Goal: Information Seeking & Learning: Learn about a topic

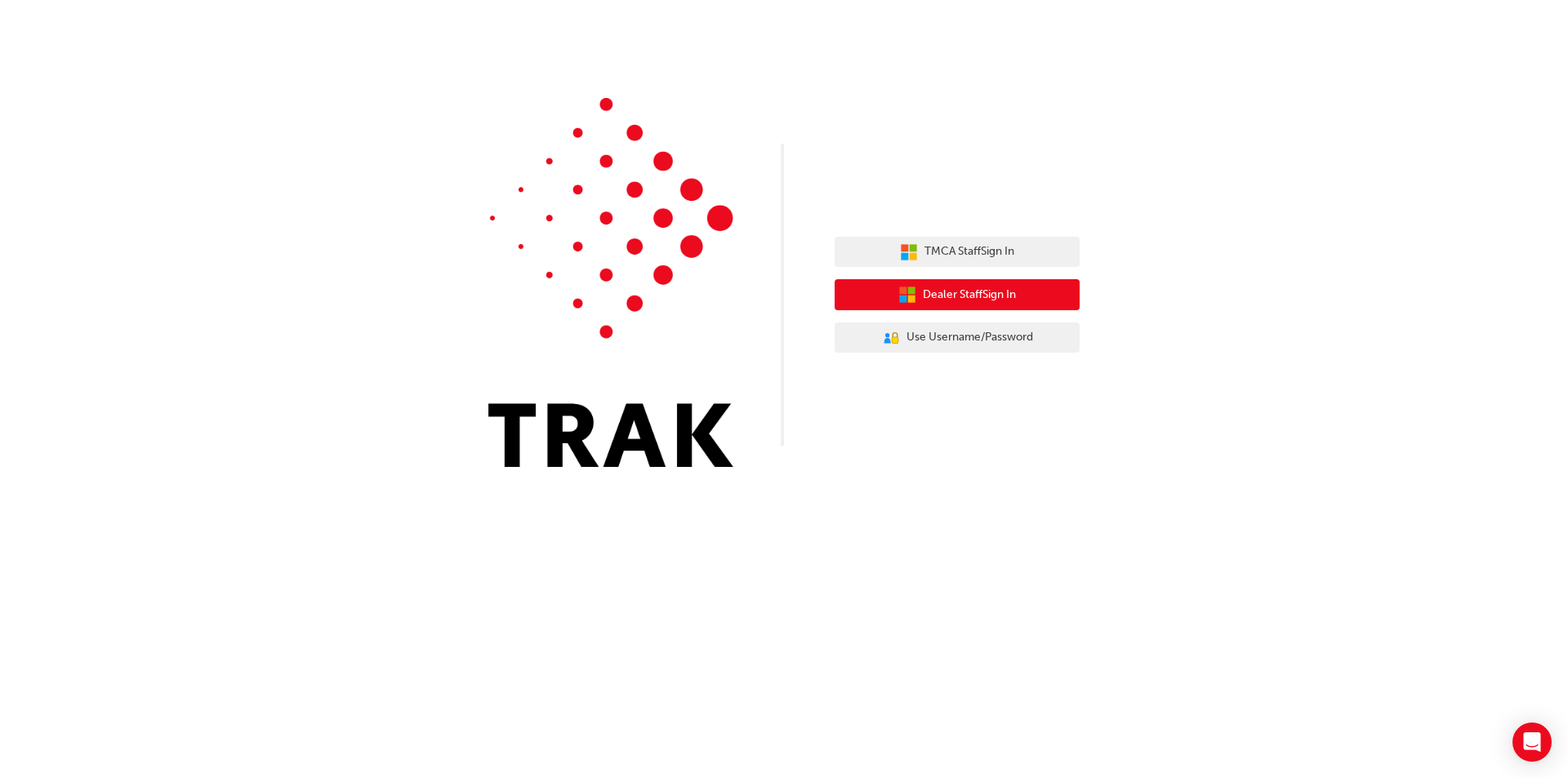
click at [976, 300] on span "Dealer Staff Sign In" at bounding box center [969, 295] width 93 height 19
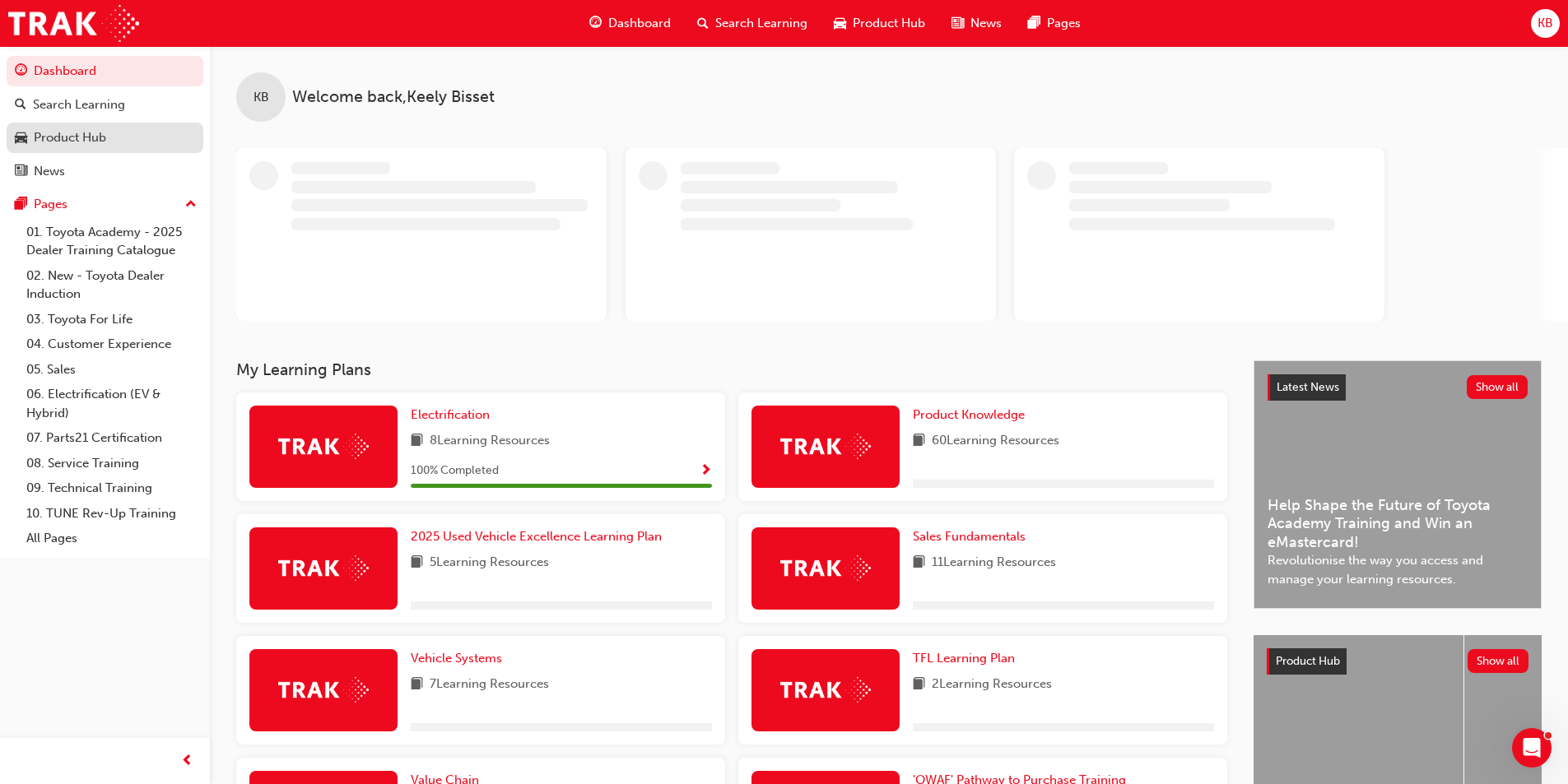
click at [76, 136] on div "Product Hub" at bounding box center [70, 138] width 72 height 19
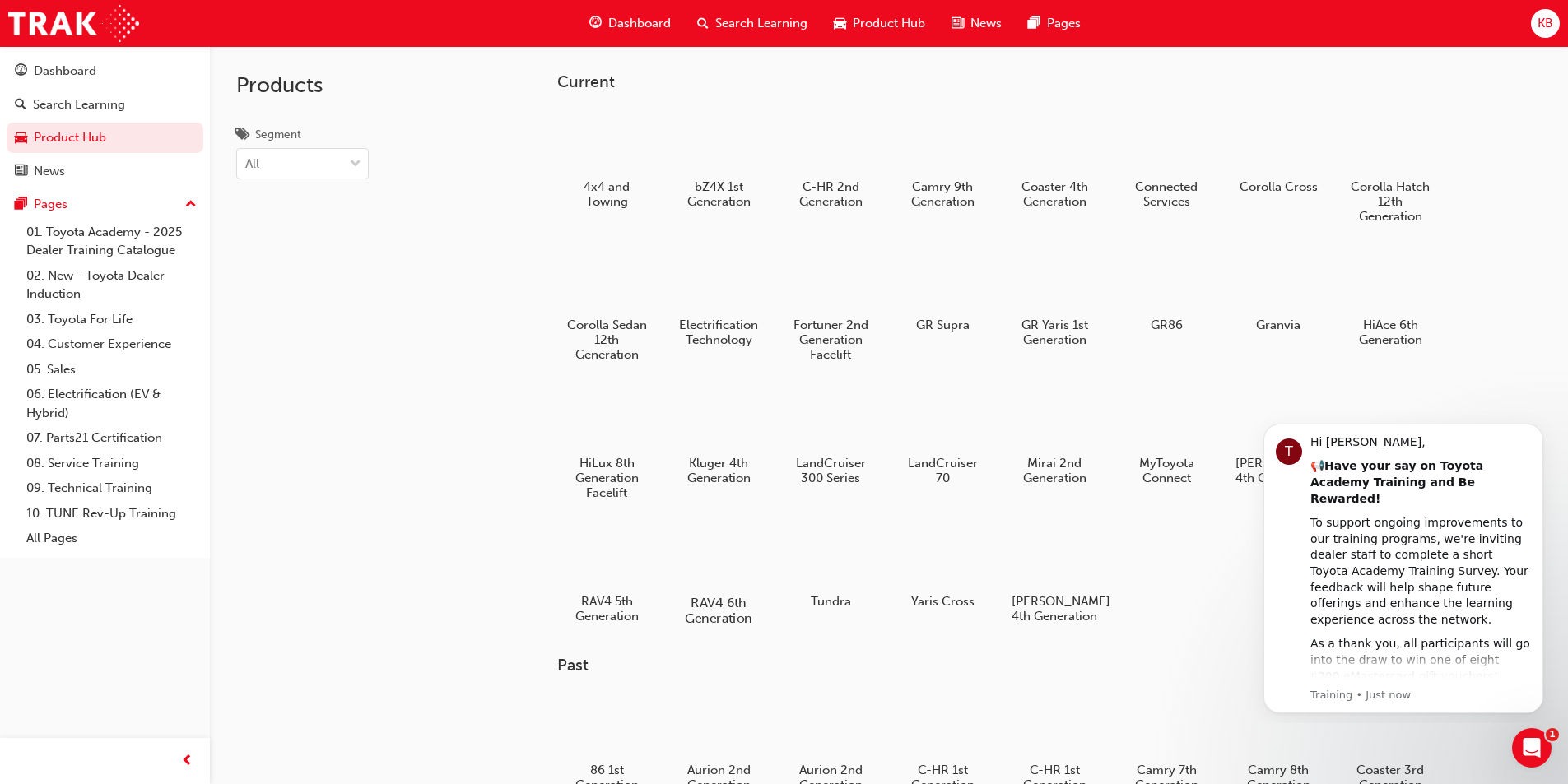
click at [719, 558] on div at bounding box center [718, 555] width 92 height 65
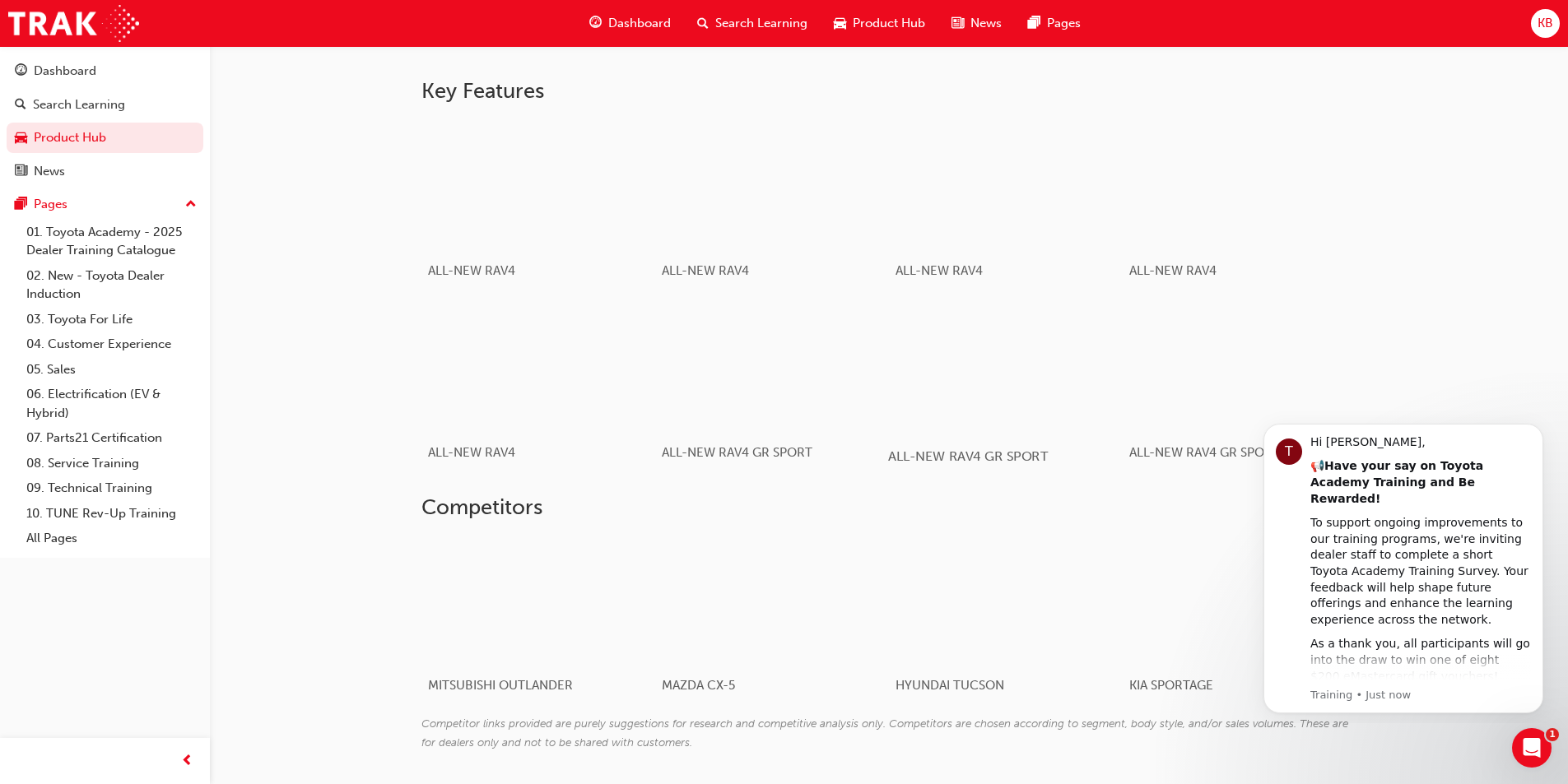
scroll to position [987, 0]
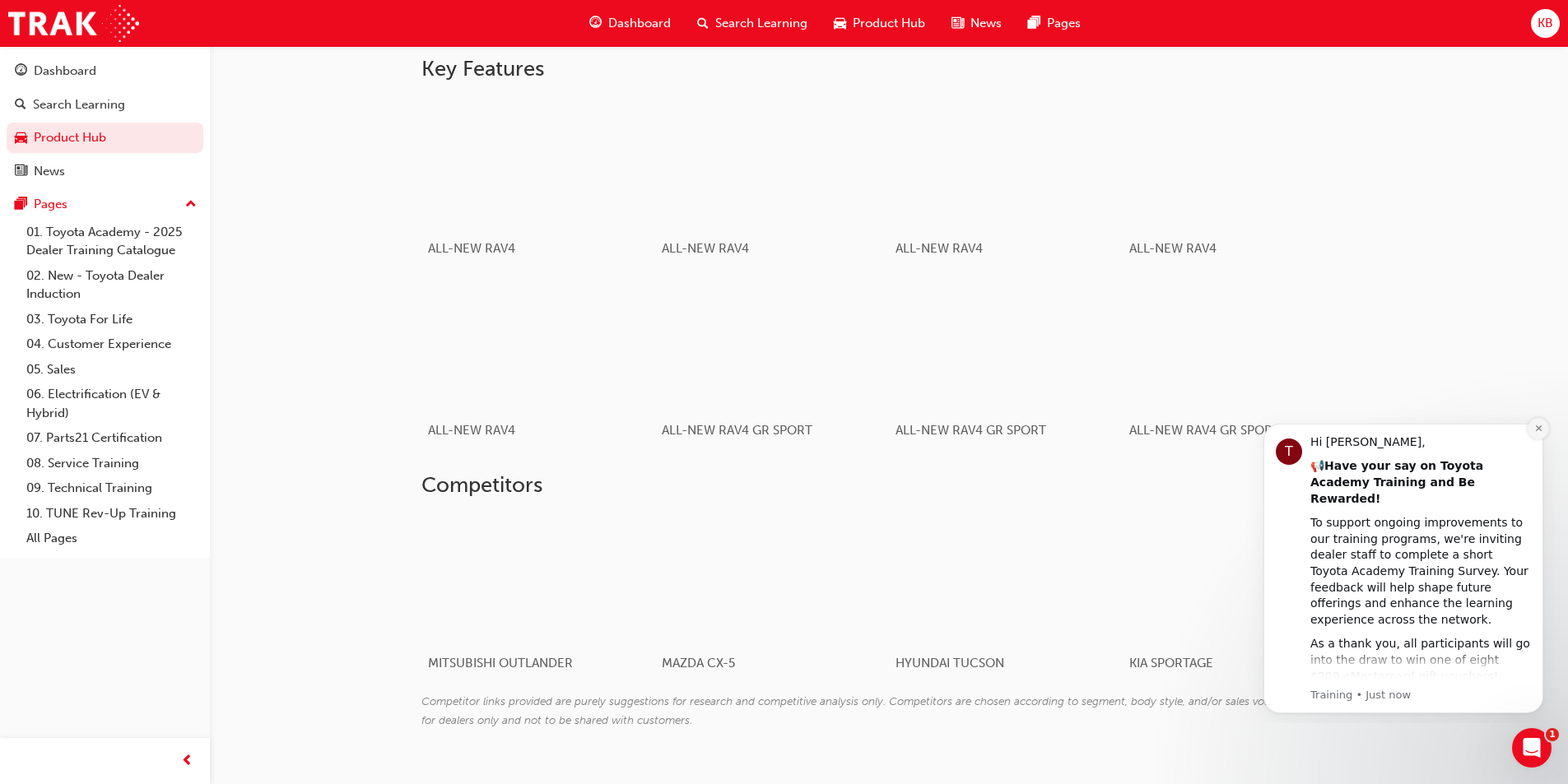
click at [1537, 429] on icon "Dismiss notification" at bounding box center [1538, 429] width 9 height 9
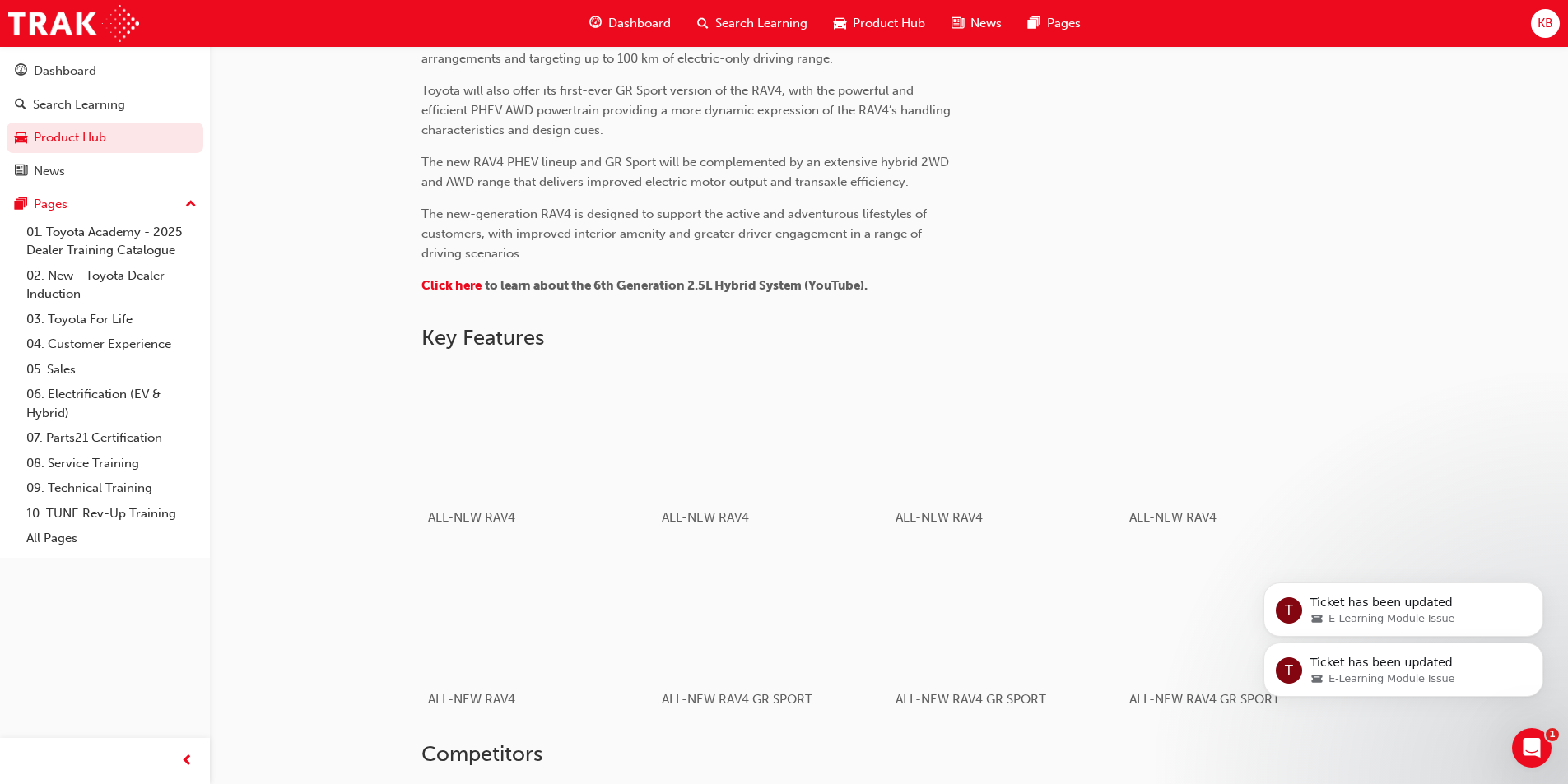
scroll to position [698, 0]
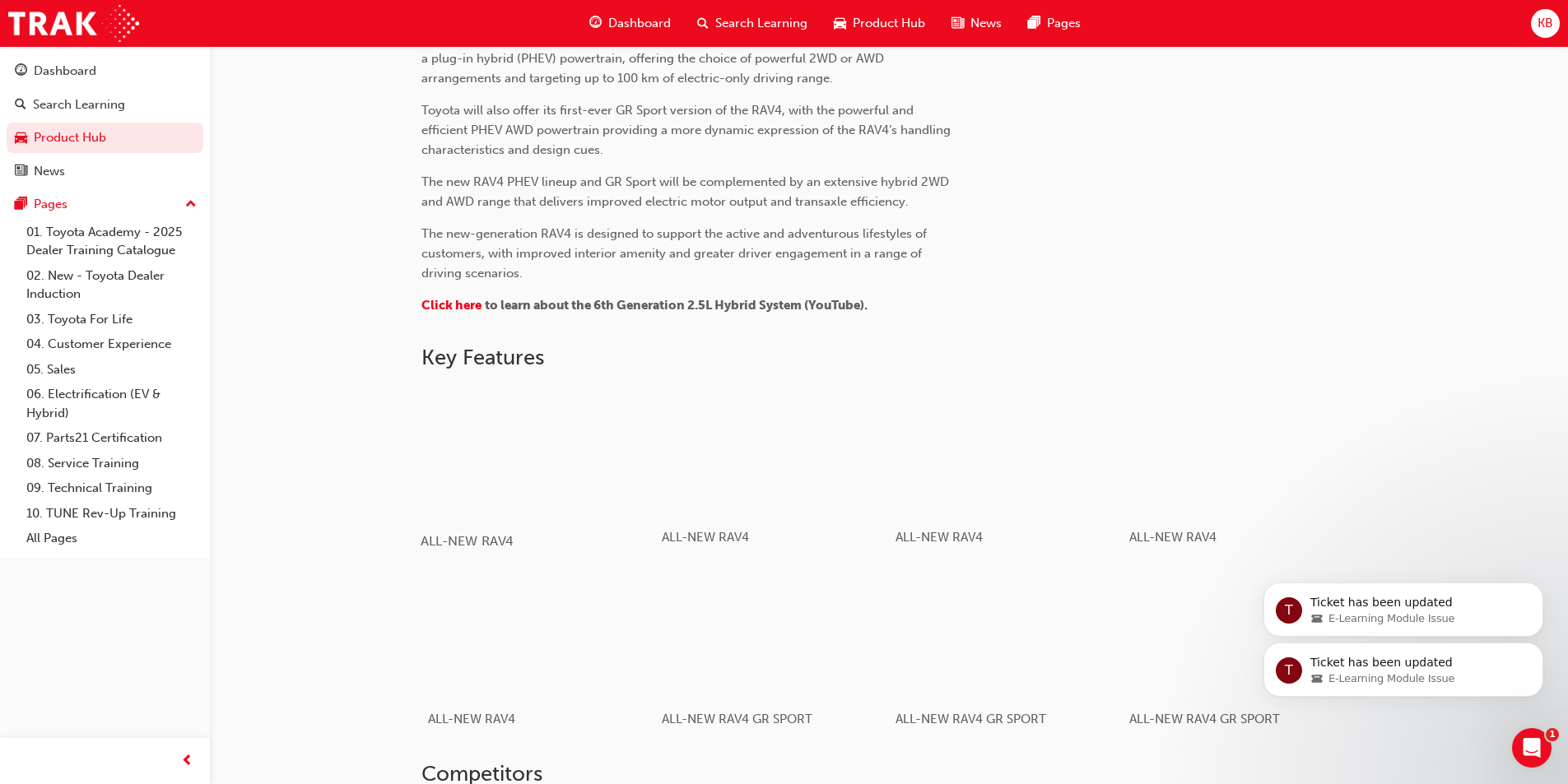
click at [540, 424] on div "button" at bounding box center [538, 450] width 235 height 132
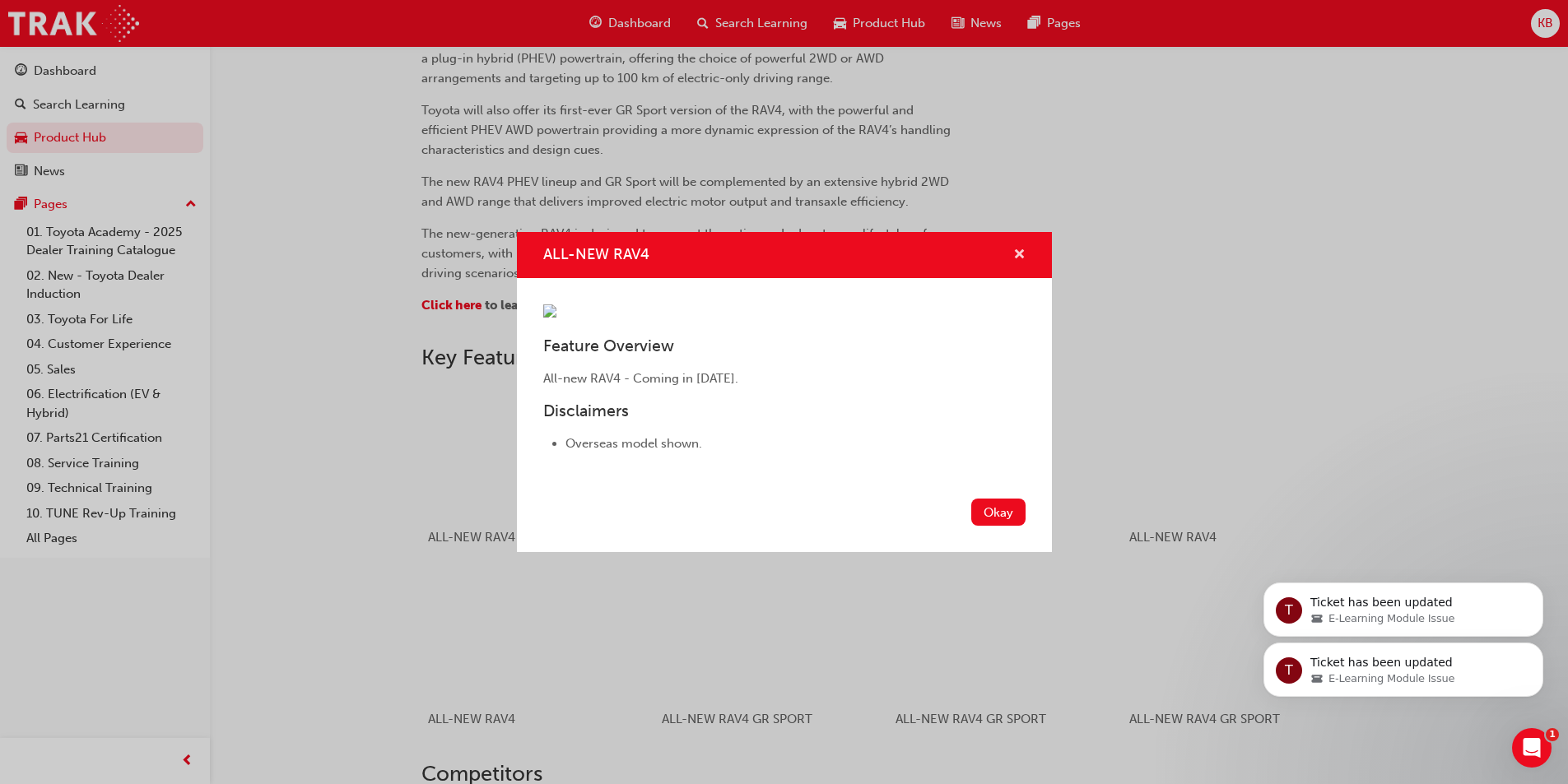
click at [1014, 249] on span "cross-icon" at bounding box center [1020, 256] width 12 height 15
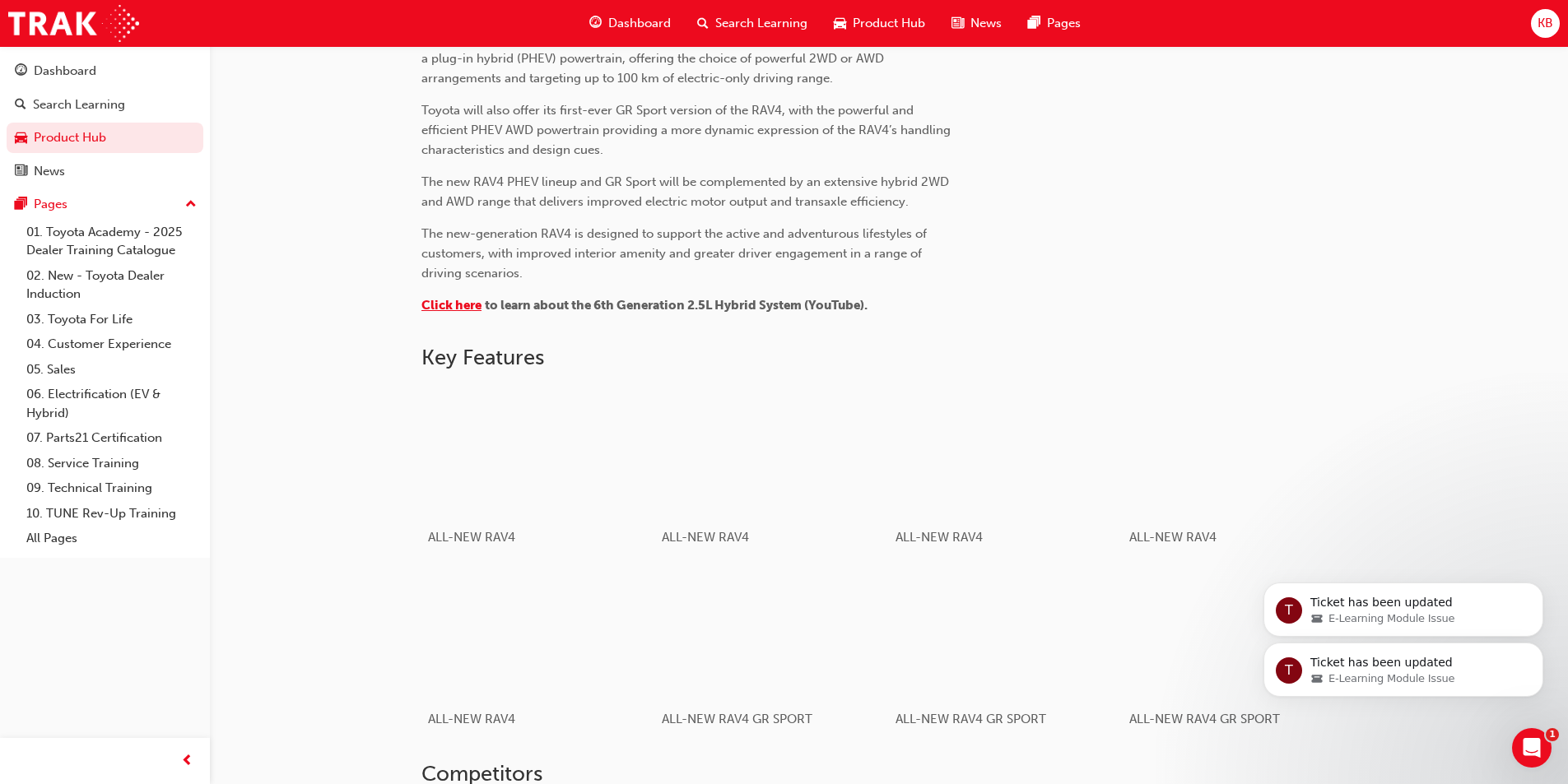
click at [451, 309] on span "Click here" at bounding box center [451, 305] width 60 height 15
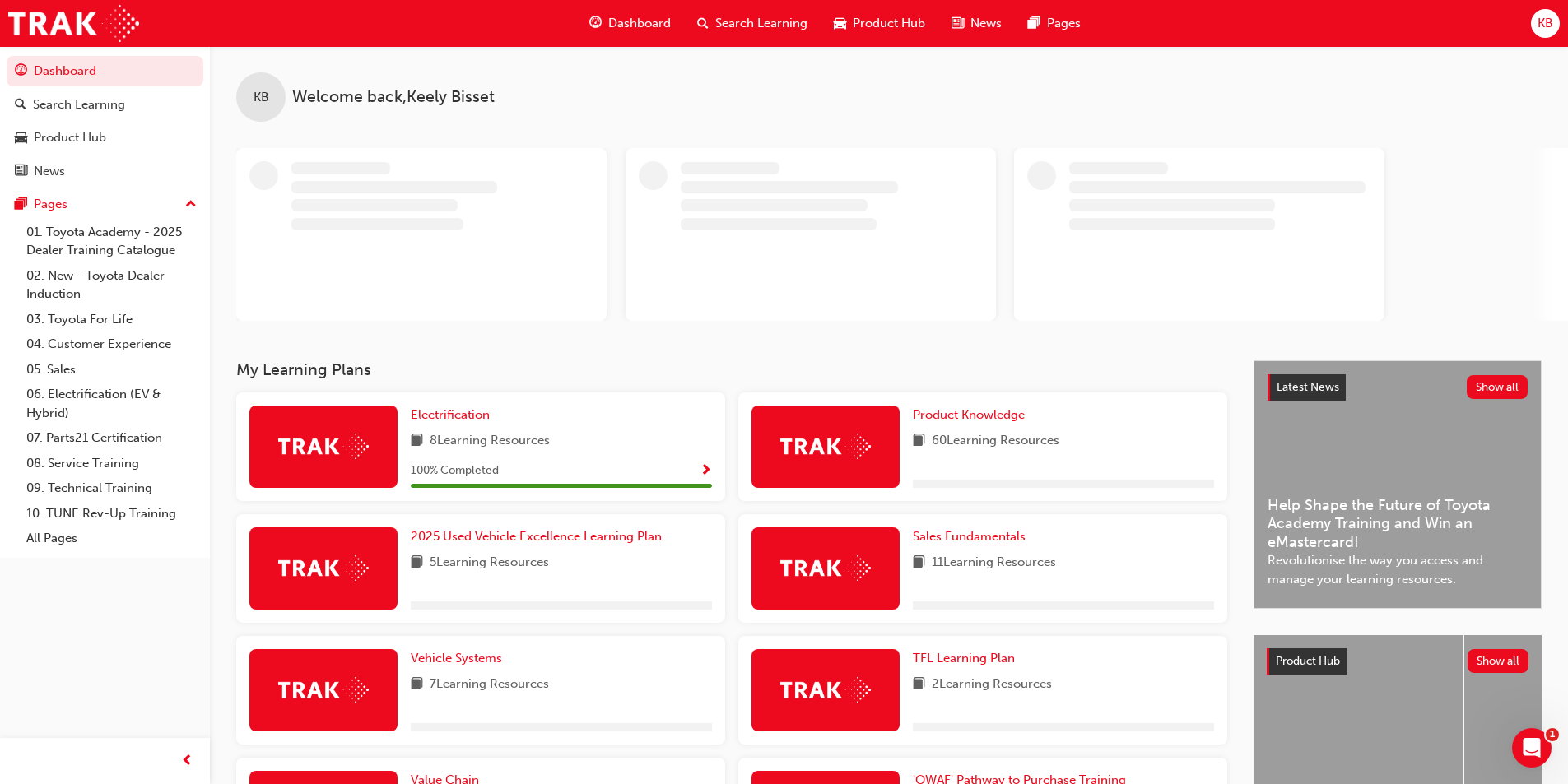
scroll to position [82, 0]
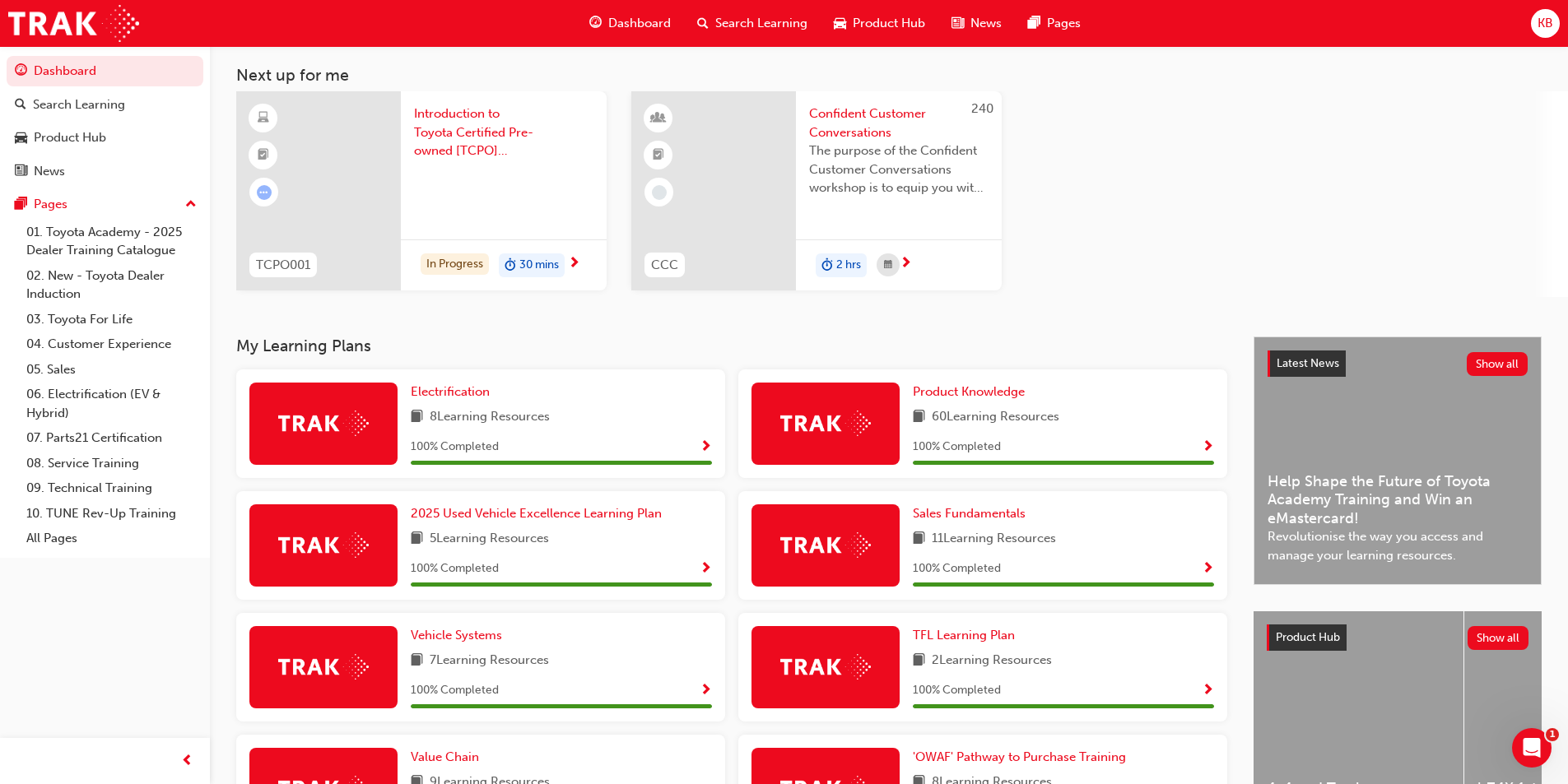
click at [1207, 441] on span "Show Progress" at bounding box center [1207, 447] width 12 height 15
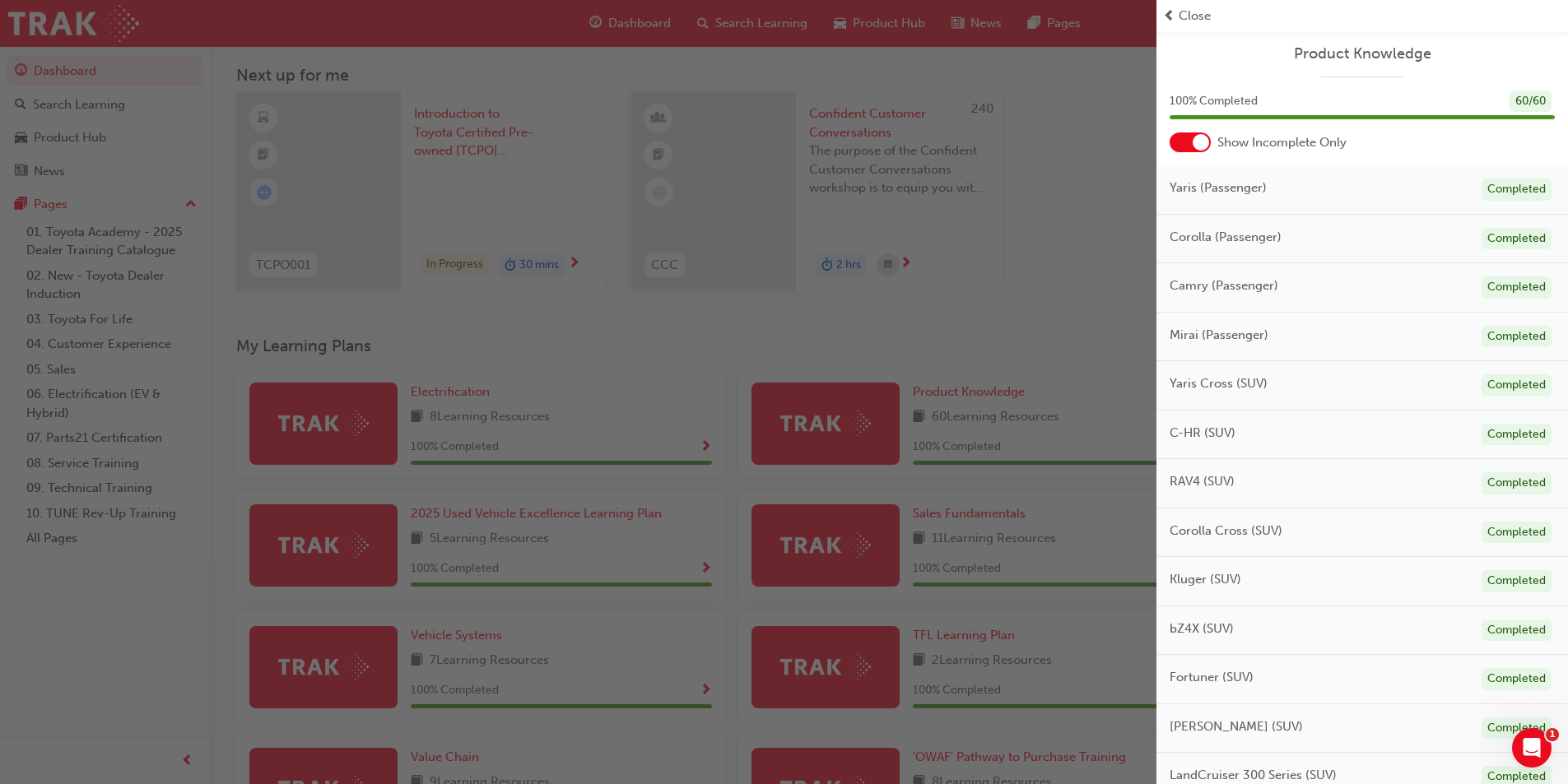
click at [1196, 482] on span "RAV4 (SUV)" at bounding box center [1202, 482] width 65 height 19
click at [1517, 509] on div "Corolla Cross (SUV) Completed" at bounding box center [1362, 533] width 411 height 50
click at [1331, 540] on div "Corolla Cross (SUV) Completed" at bounding box center [1362, 533] width 411 height 50
click at [1209, 515] on div "Corolla Cross (SUV) Completed" at bounding box center [1362, 533] width 411 height 50
click at [1192, 10] on span "Close" at bounding box center [1194, 17] width 32 height 19
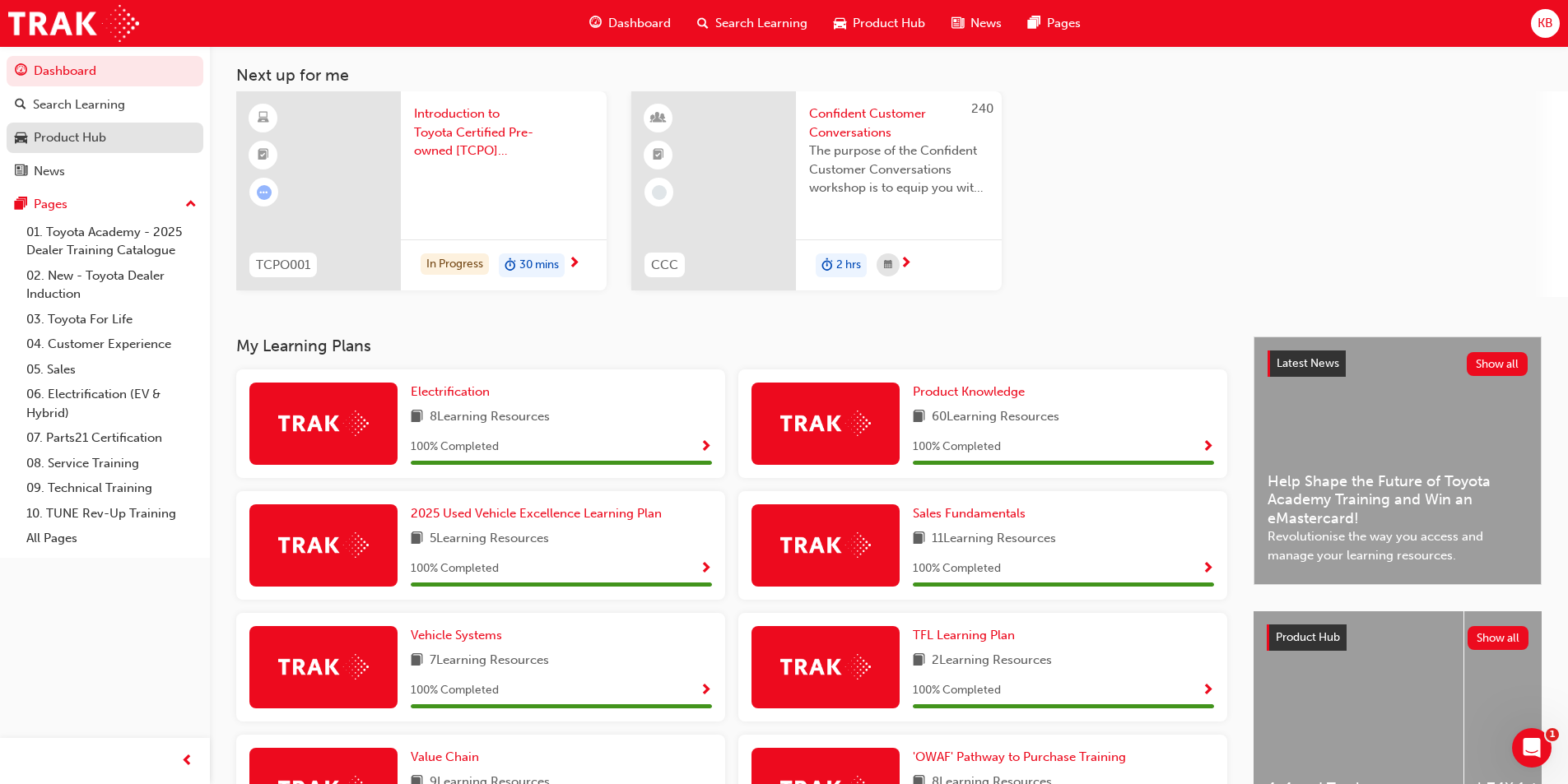
click at [58, 146] on div "Product Hub" at bounding box center [70, 138] width 72 height 19
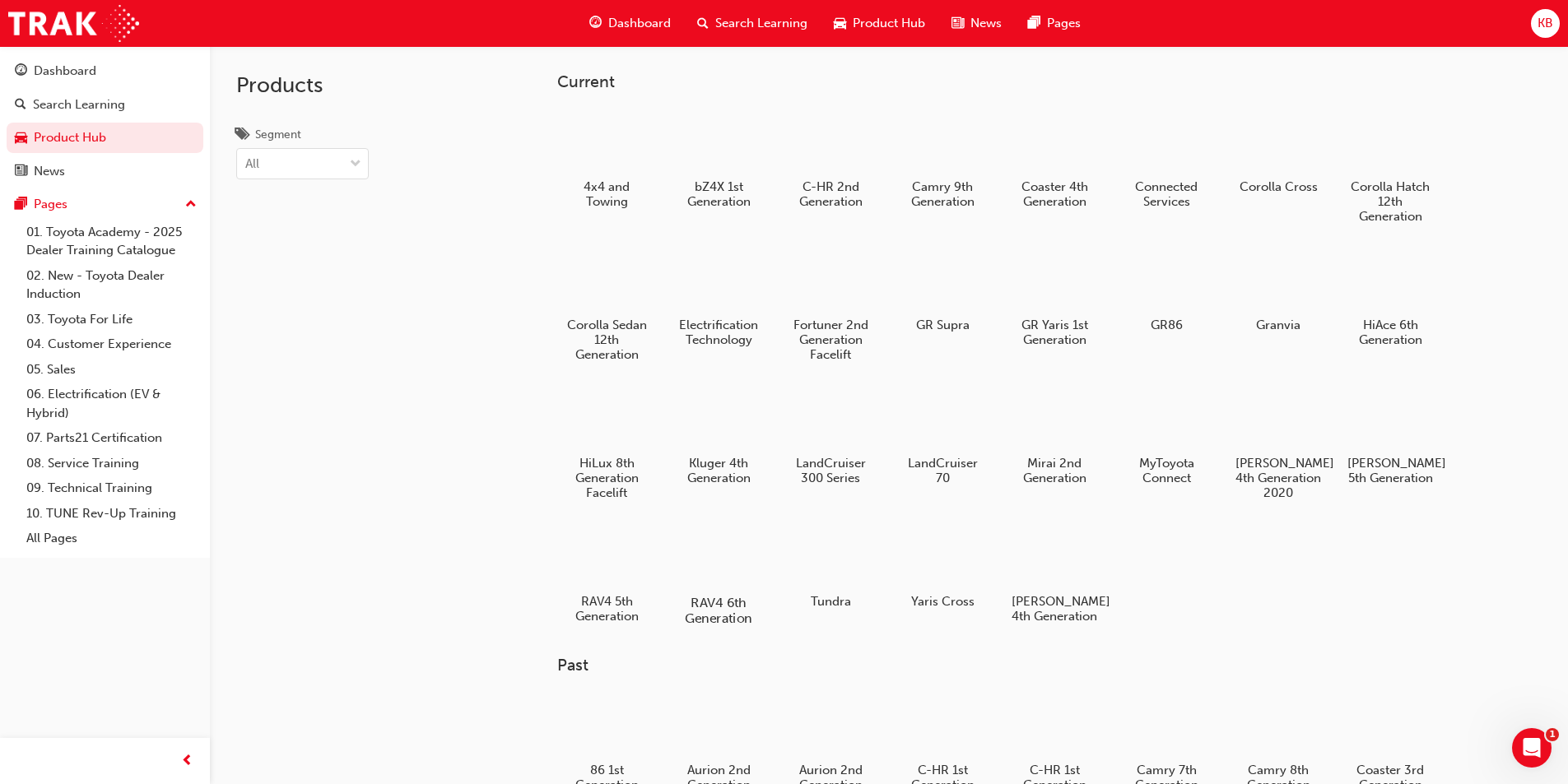
click at [700, 547] on div at bounding box center [718, 555] width 92 height 65
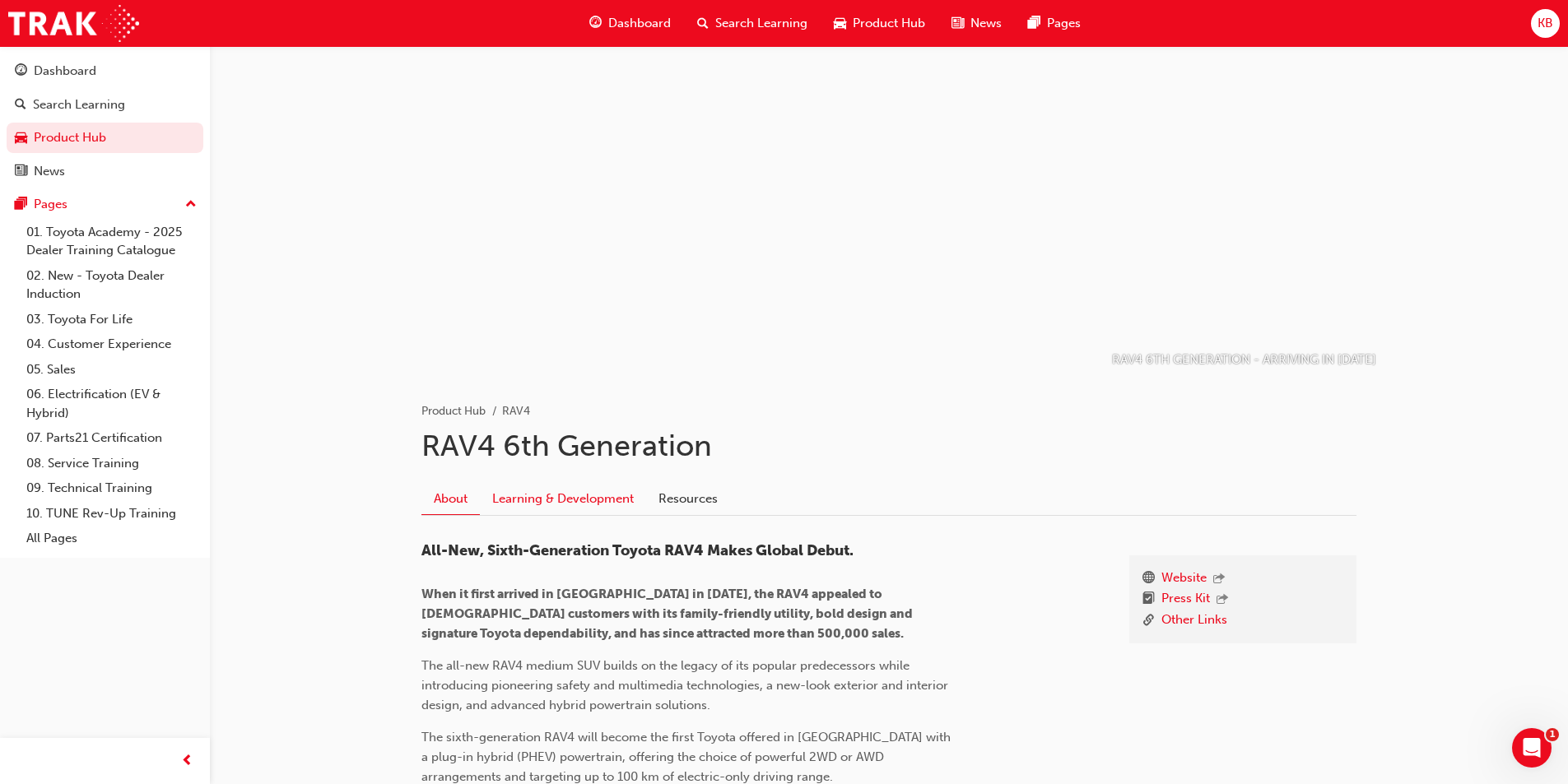
click at [590, 490] on link "Learning & Development" at bounding box center [563, 499] width 166 height 31
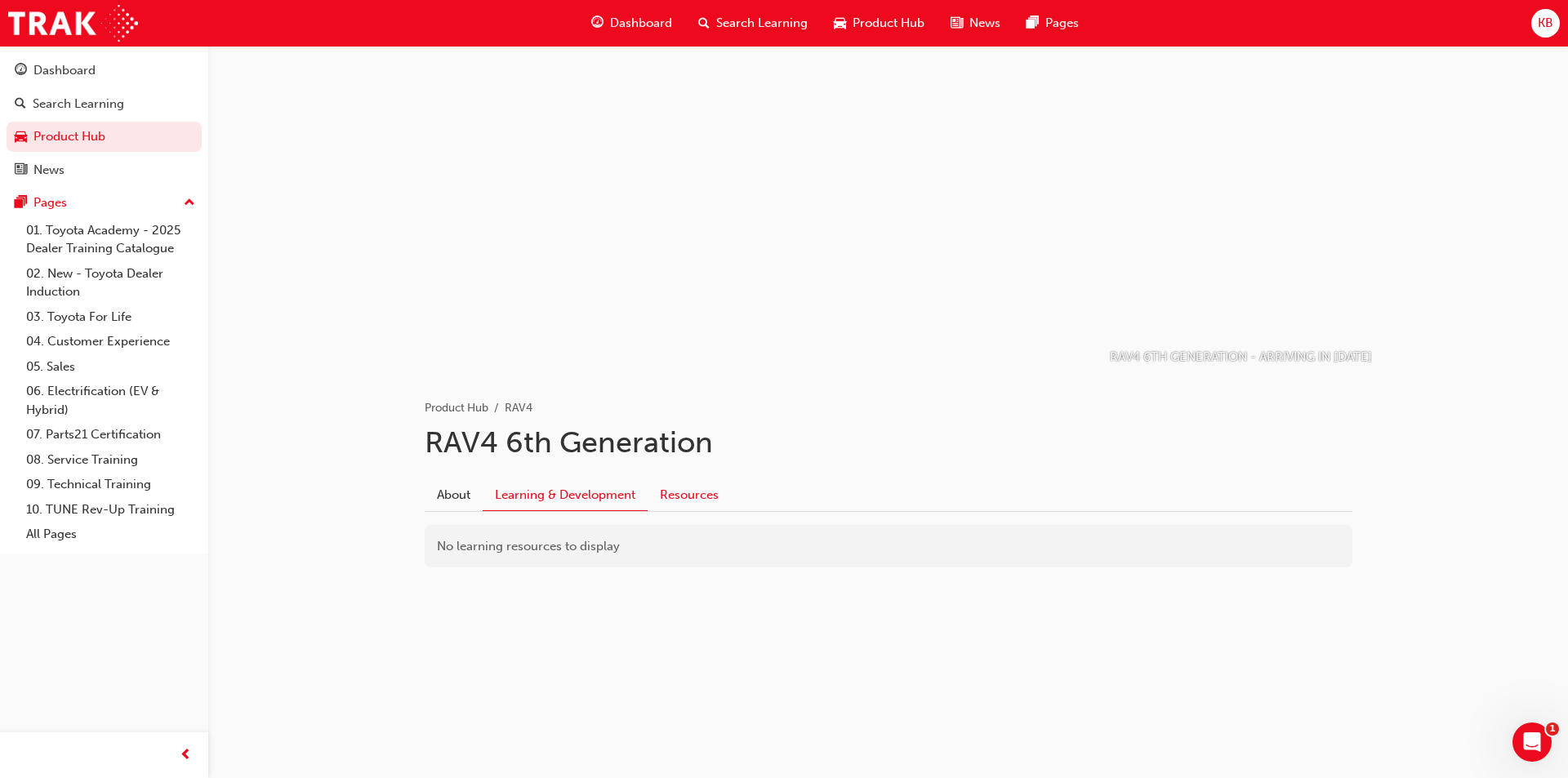
click at [701, 503] on link "Resources" at bounding box center [690, 495] width 83 height 31
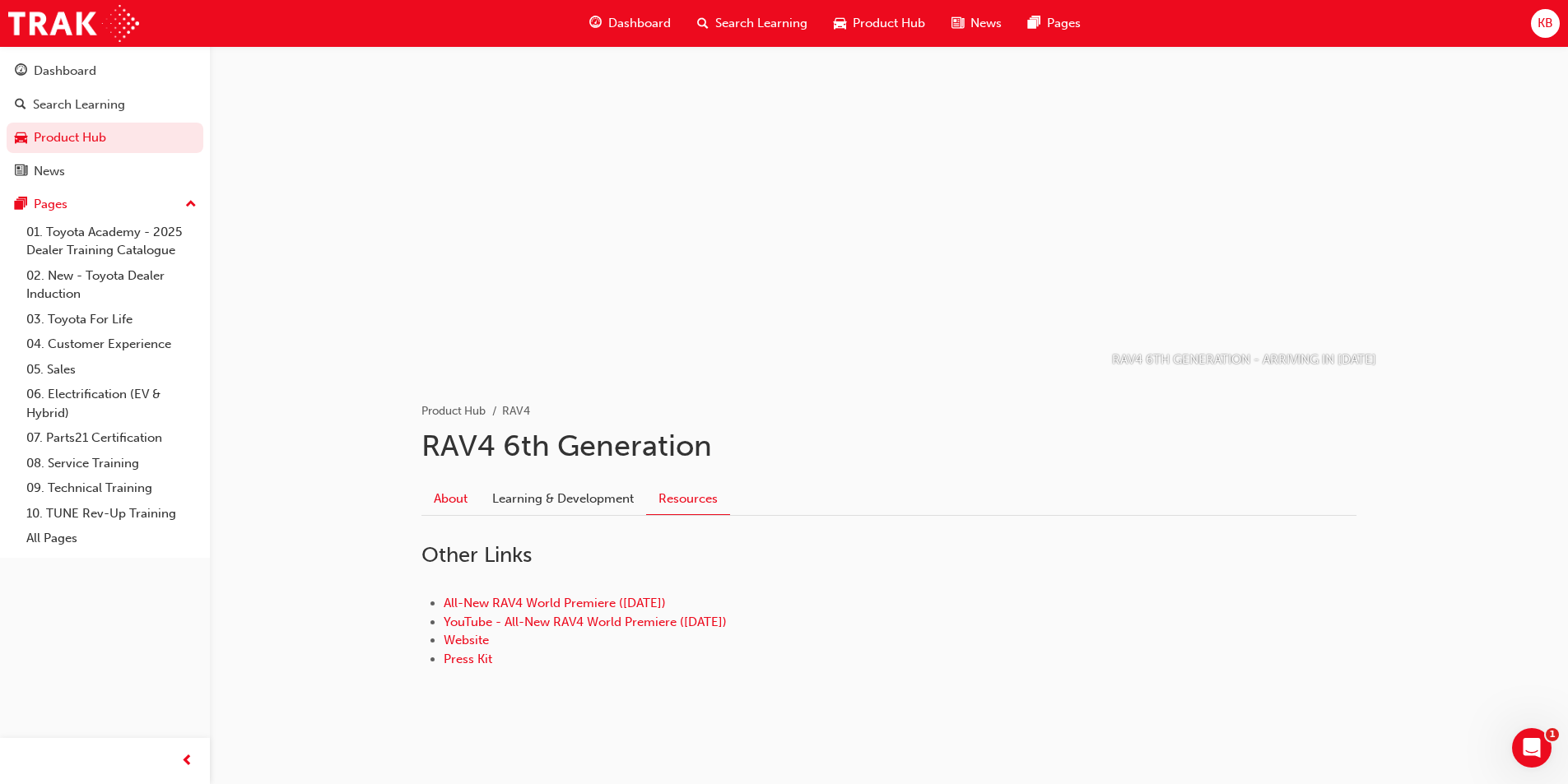
click at [448, 489] on link "About" at bounding box center [450, 499] width 58 height 31
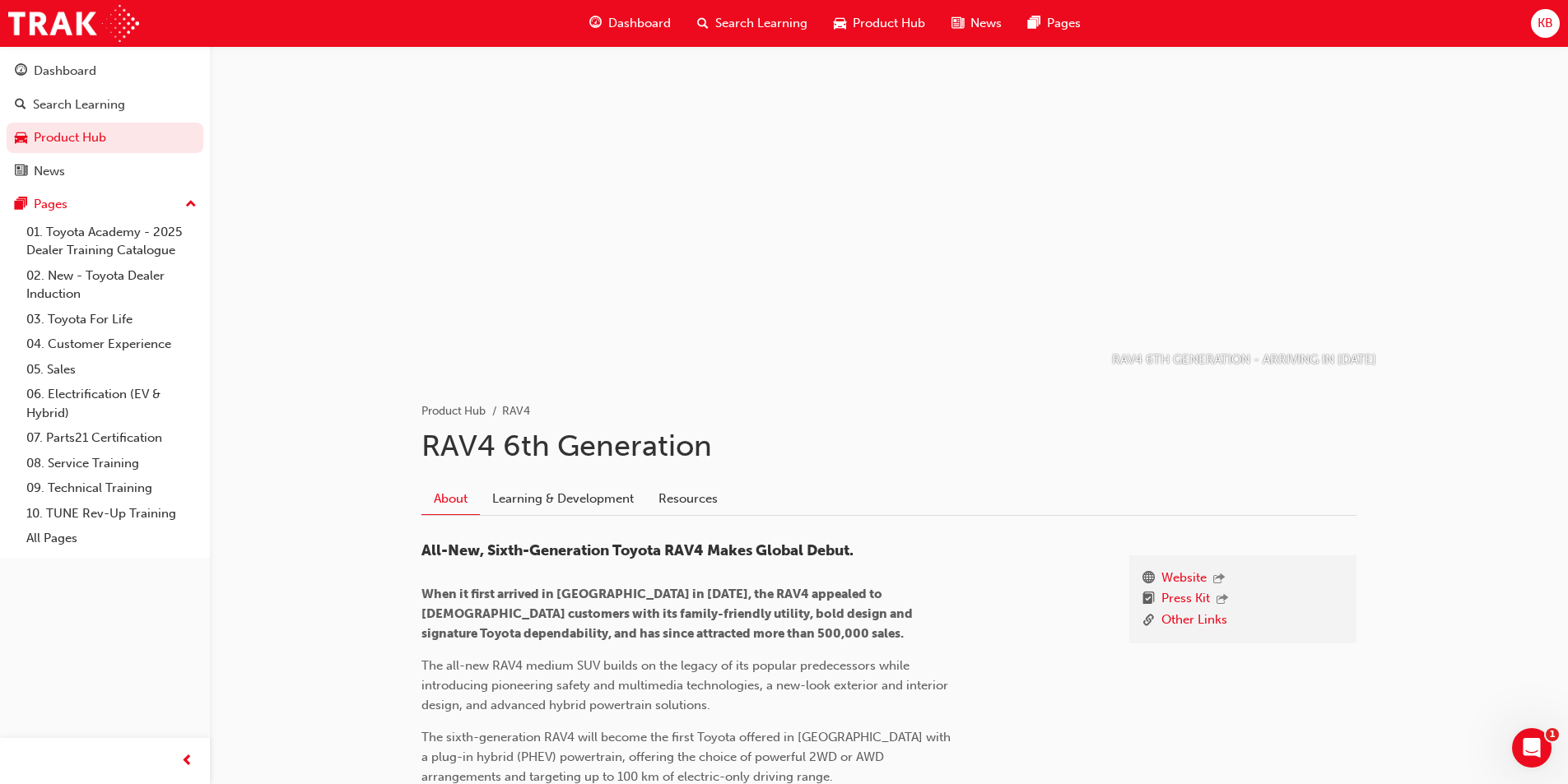
click at [735, 19] on span "Search Learning" at bounding box center [761, 24] width 93 height 19
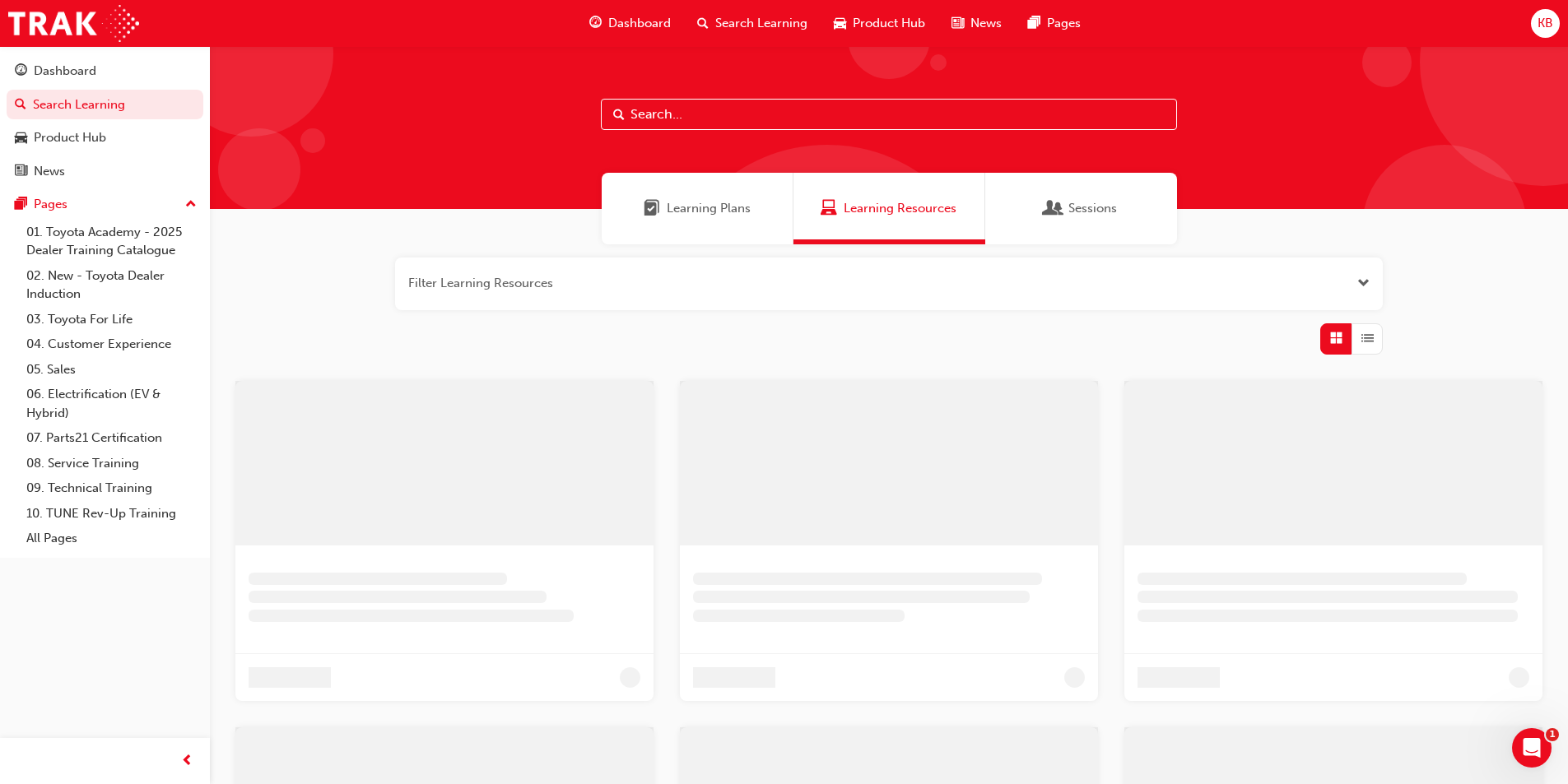
click at [703, 303] on button "button" at bounding box center [889, 284] width 987 height 52
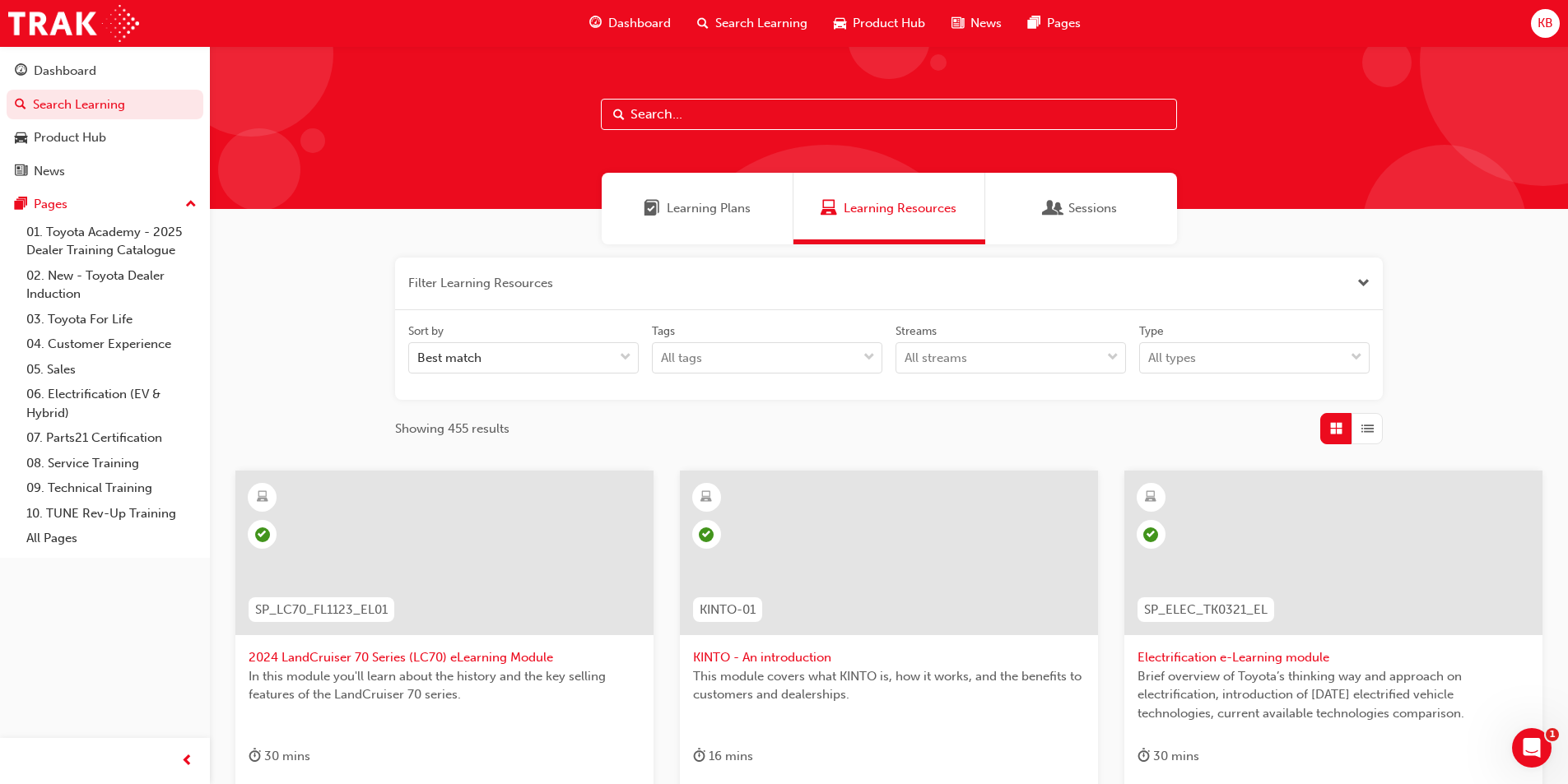
click at [500, 288] on button "button" at bounding box center [889, 284] width 987 height 52
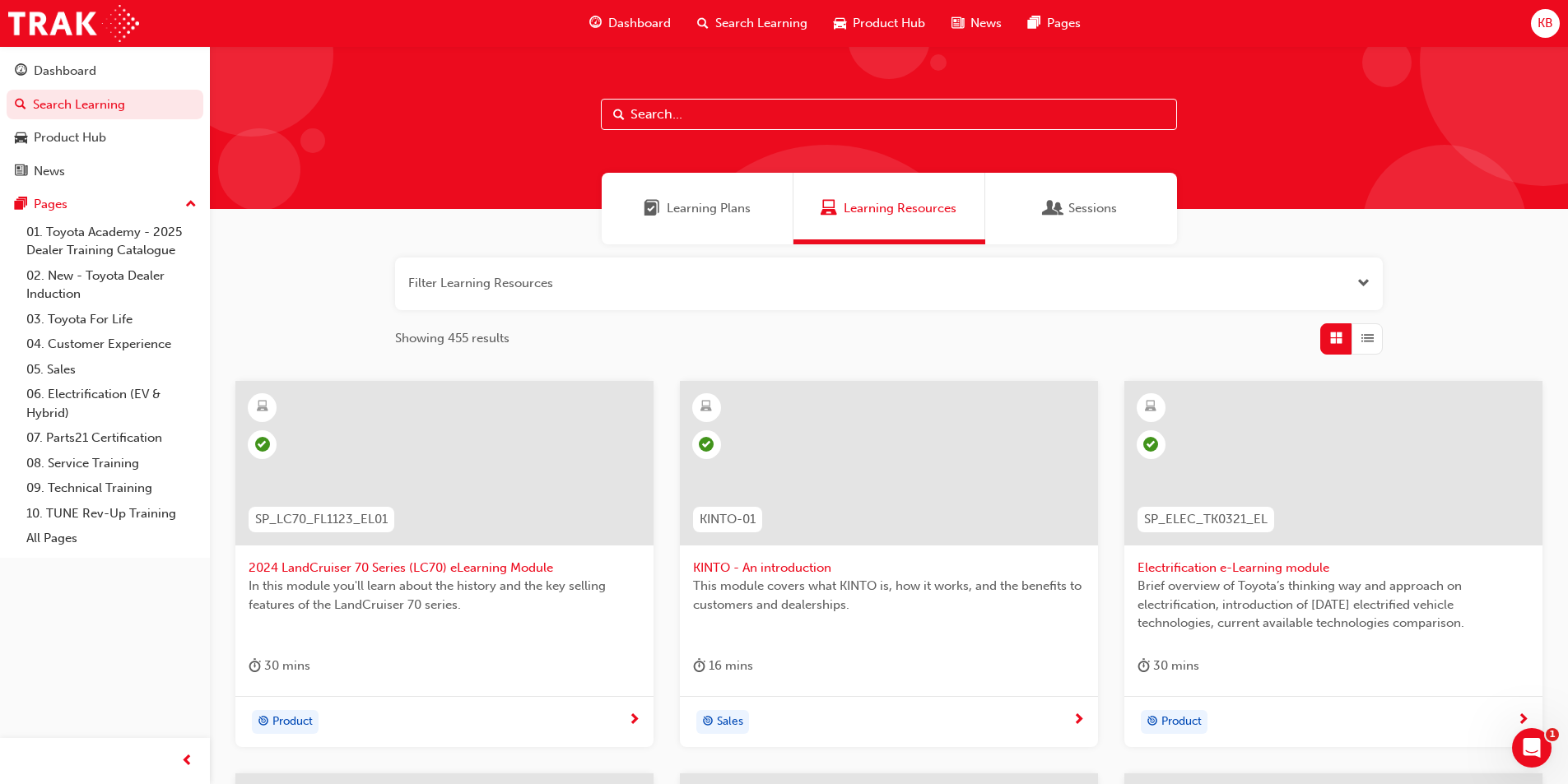
click at [808, 79] on div at bounding box center [889, 127] width 1358 height 163
click at [762, 144] on div at bounding box center [889, 127] width 1358 height 163
click at [736, 121] on input "text" at bounding box center [889, 114] width 576 height 31
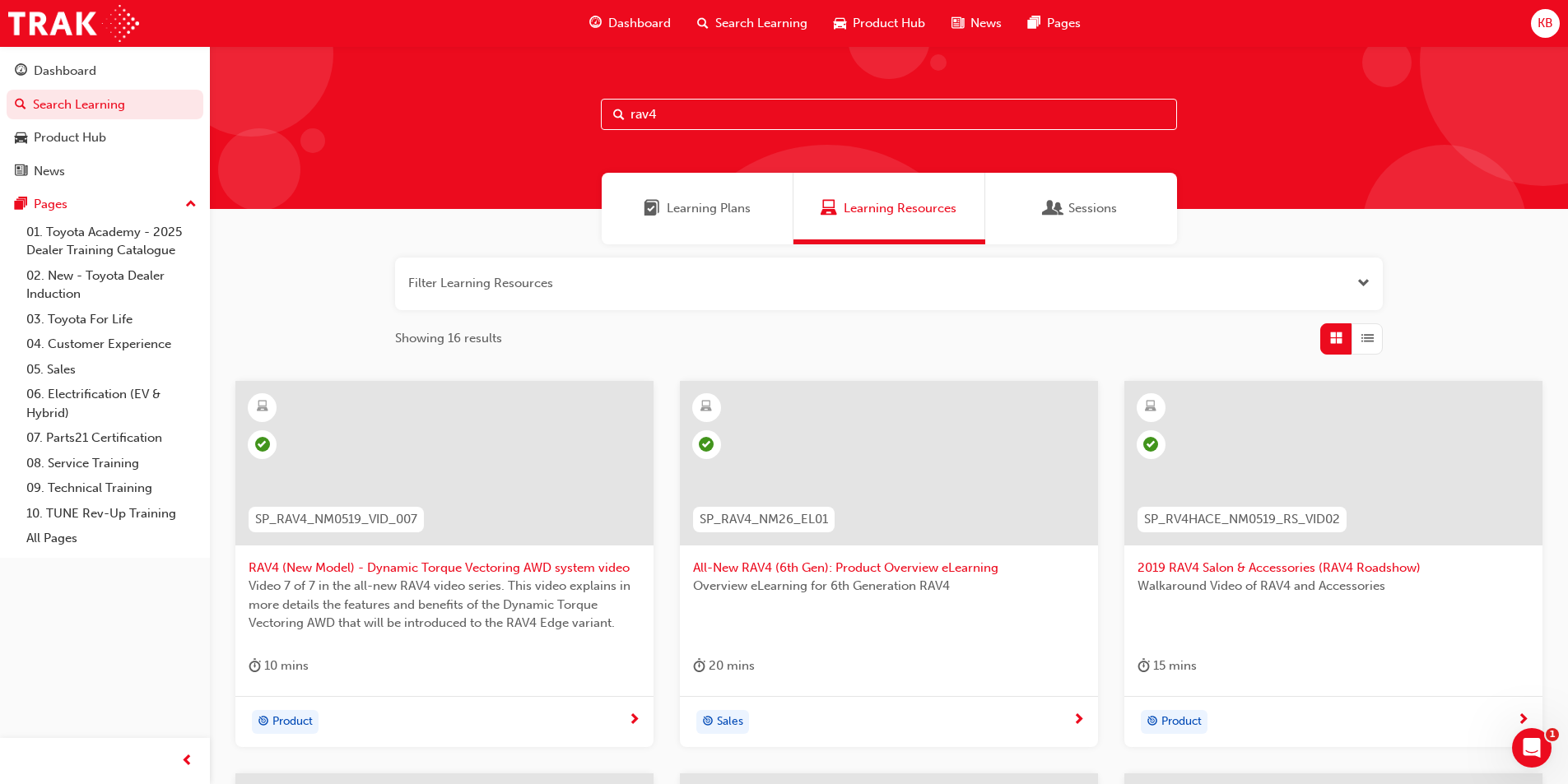
type input "rav4"
click at [928, 493] on div at bounding box center [889, 464] width 418 height 165
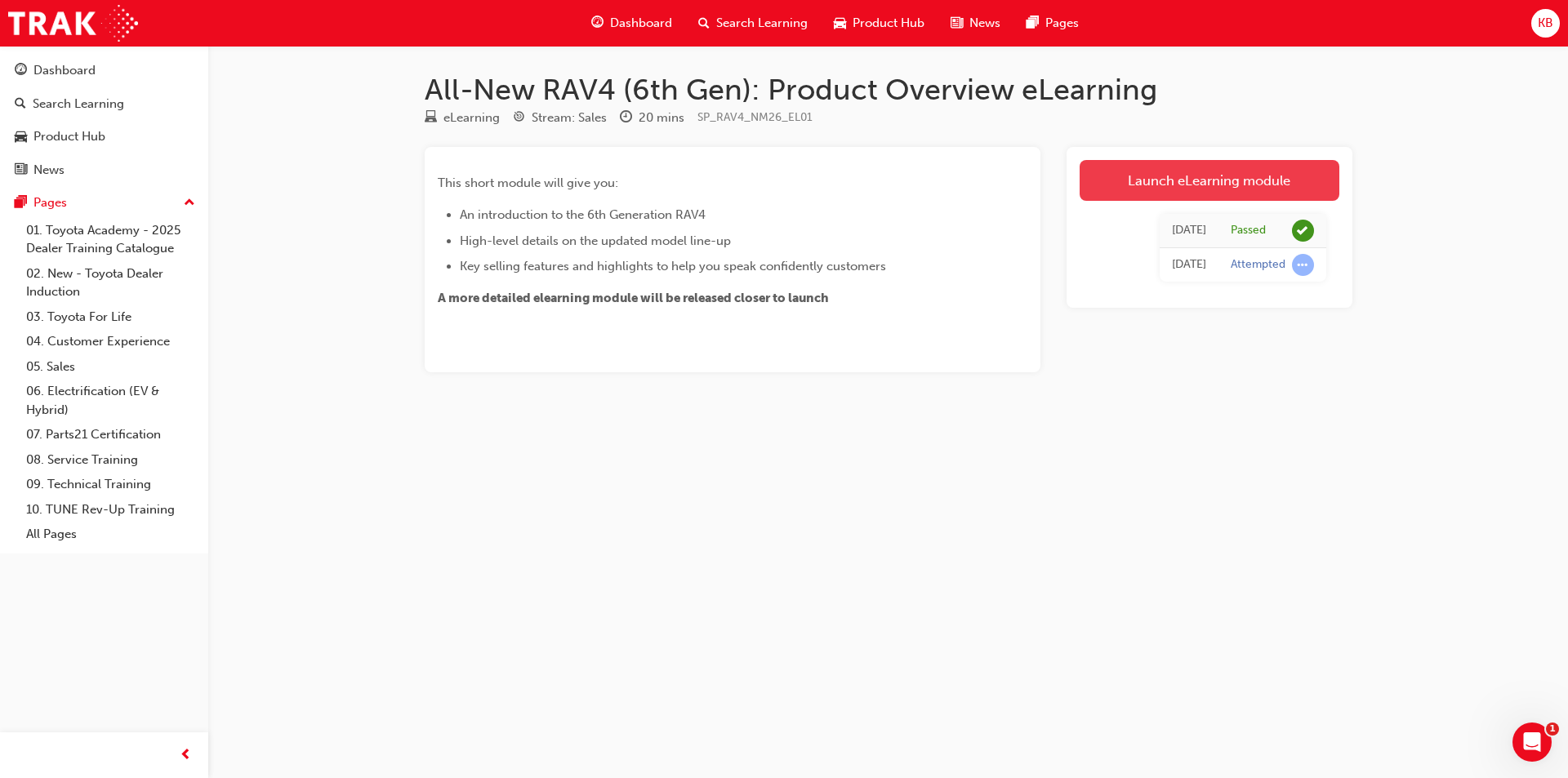
click at [1194, 173] on link "Launch eLearning module" at bounding box center [1209, 180] width 260 height 41
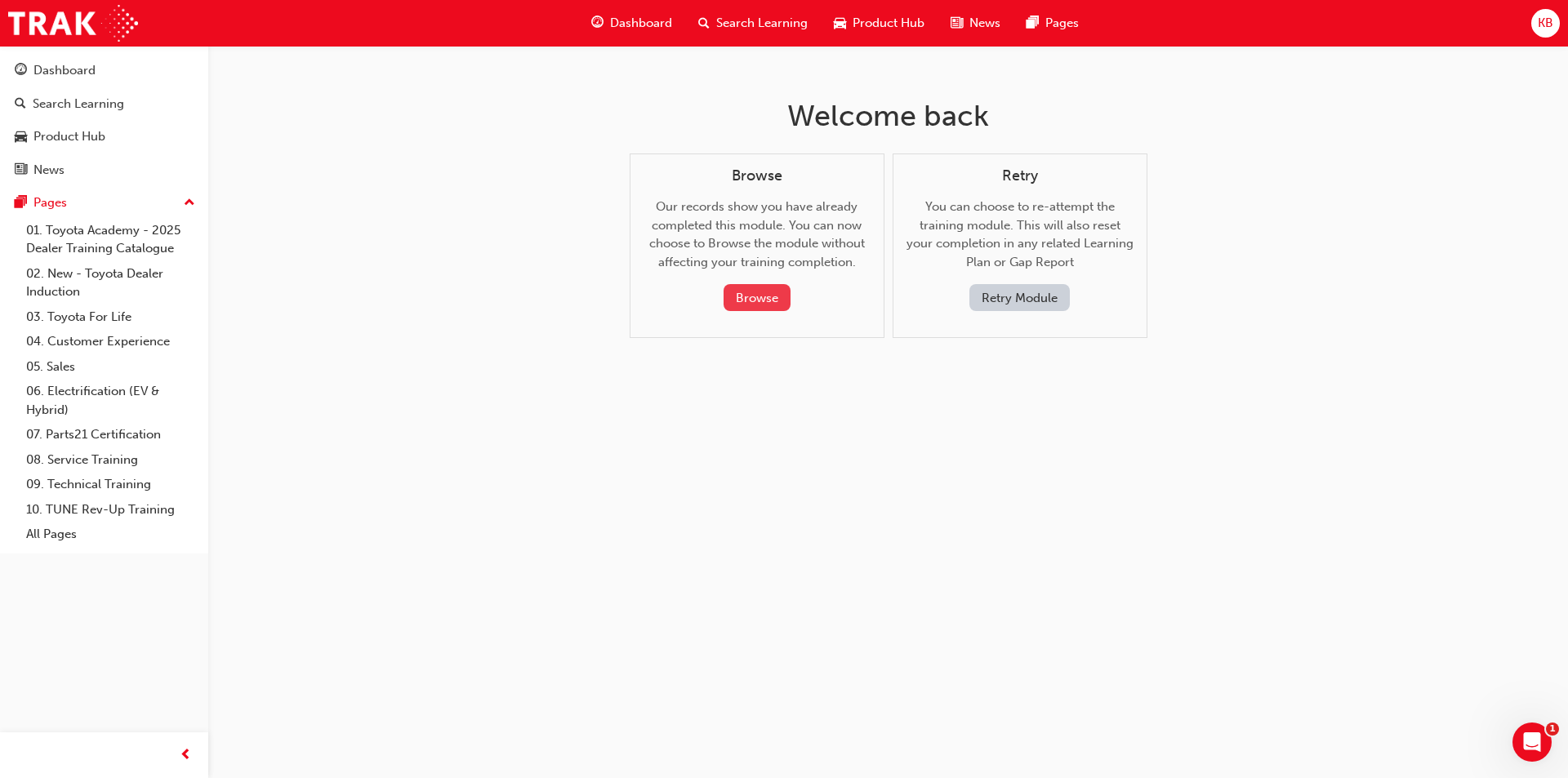
click at [772, 293] on button "Browse" at bounding box center [756, 297] width 67 height 27
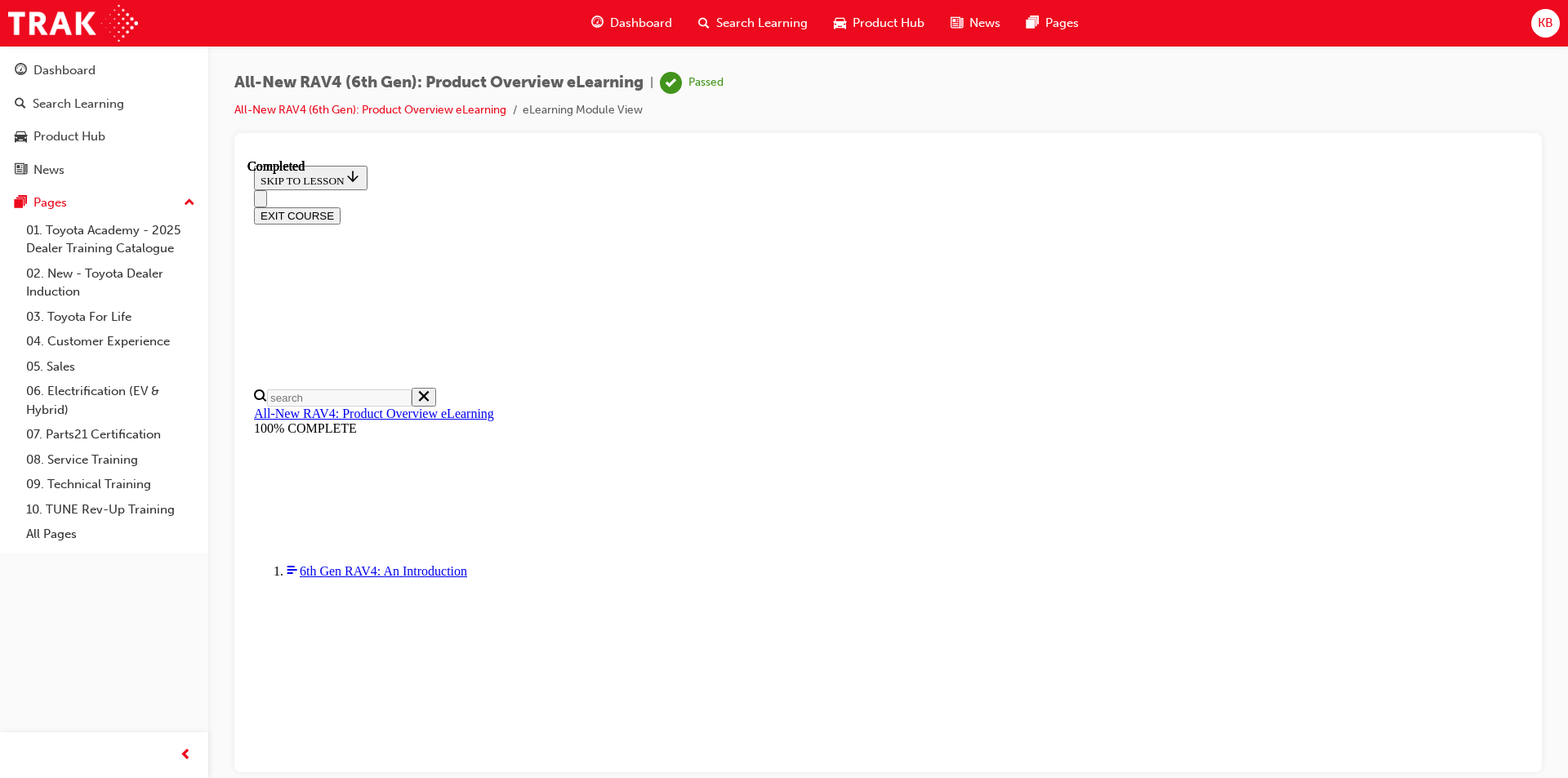
scroll to position [221, 0]
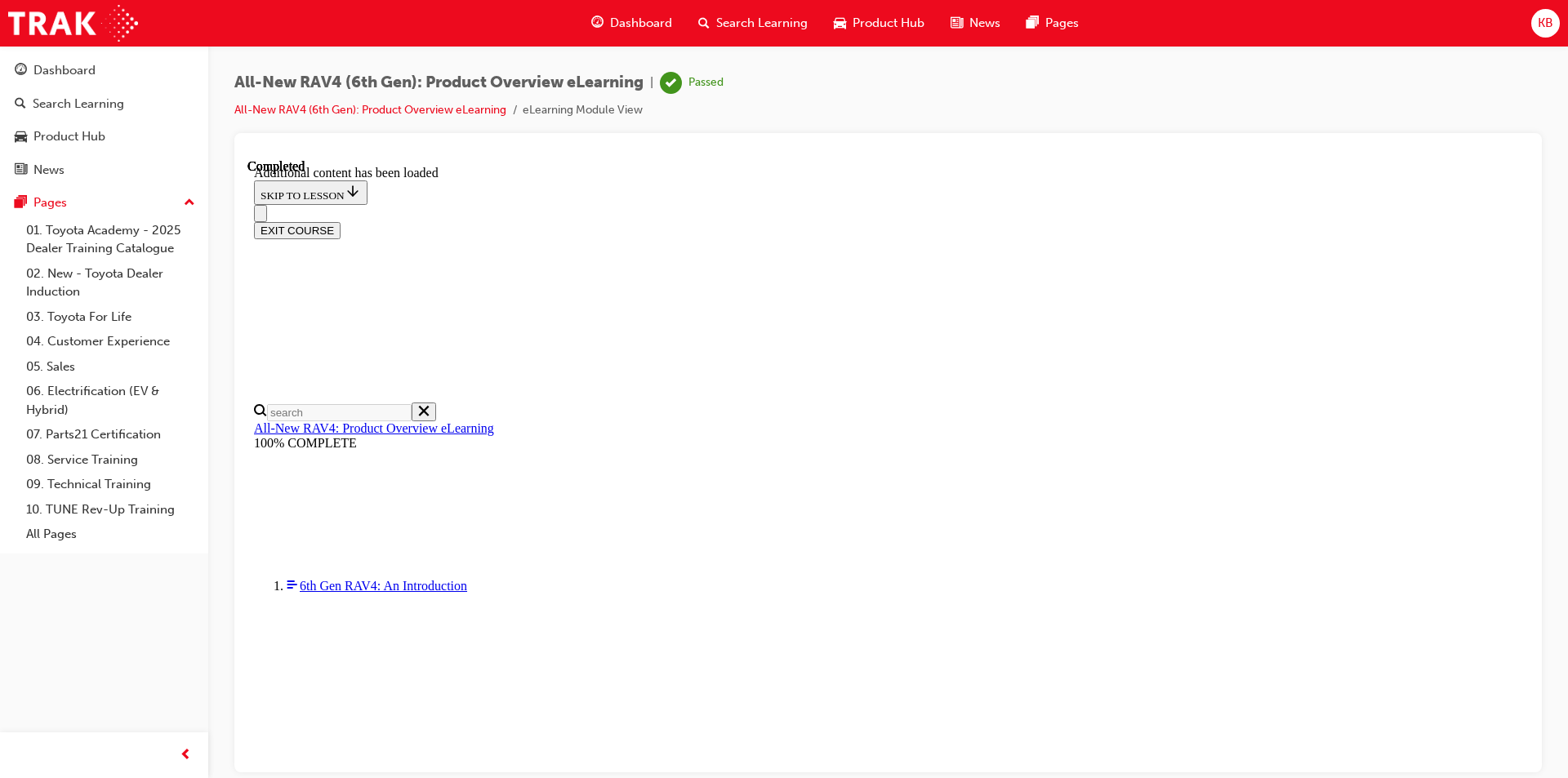
scroll to position [408, 0]
